Goal: Task Accomplishment & Management: Use online tool/utility

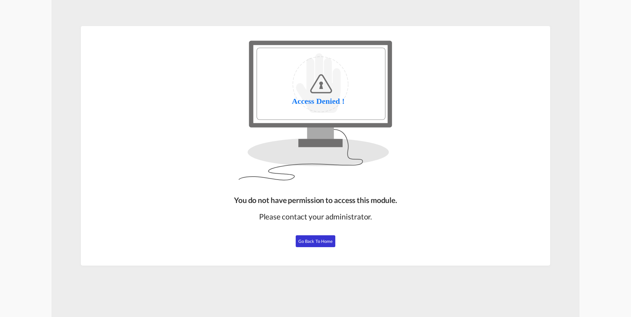
click at [314, 242] on span "Go Back to Home" at bounding box center [315, 241] width 35 height 5
